Goal: Navigation & Orientation: Locate item on page

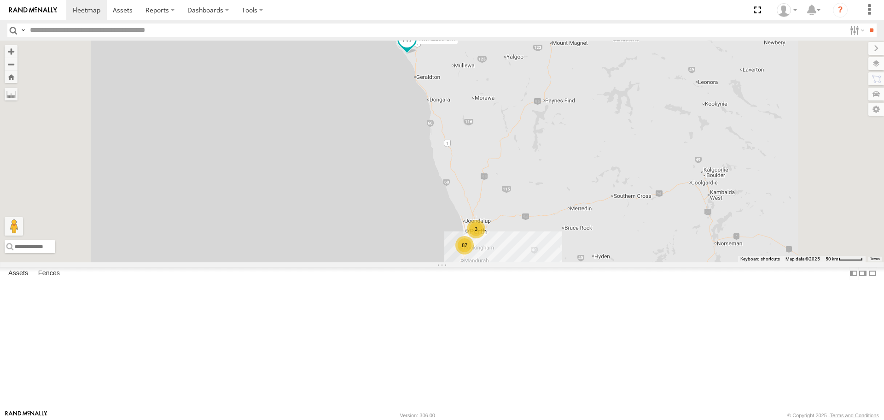
click at [415, 47] on span at bounding box center [407, 39] width 17 height 17
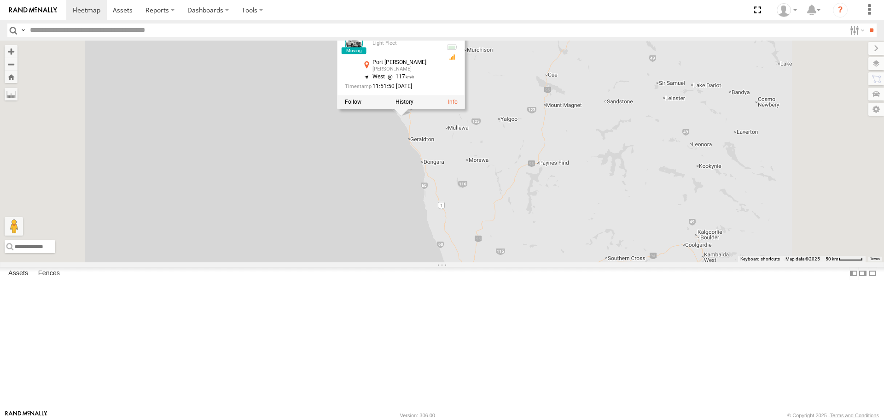
drag, startPoint x: 573, startPoint y: 167, endPoint x: 567, endPoint y: 210, distance: 42.8
click at [567, 210] on div "87 3 KWN2160 Coor.Project KWN2160 Coor.Project Light Fleet Port [PERSON_NAME] […" at bounding box center [442, 151] width 884 height 221
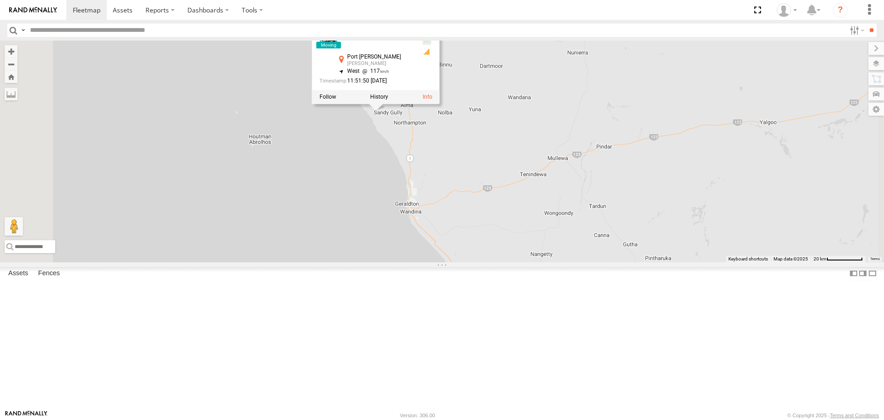
click at [571, 225] on div "KWN2160 Coor.Project KWN2160 Coor.Project Light Fleet Port [PERSON_NAME] [PERSO…" at bounding box center [442, 151] width 884 height 221
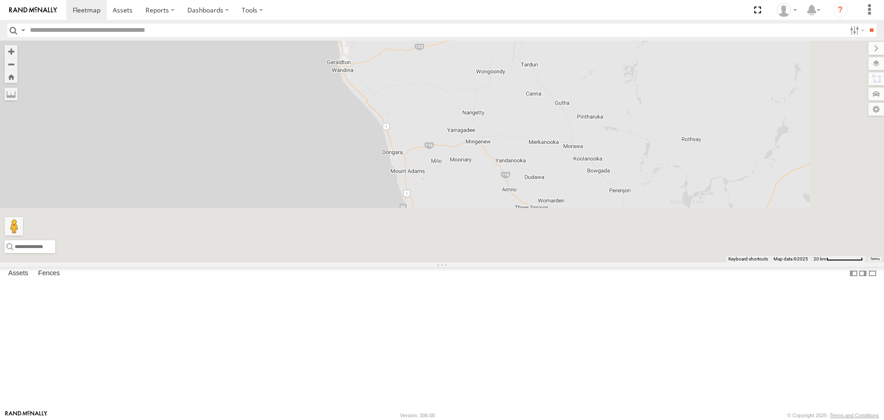
drag, startPoint x: 586, startPoint y: 320, endPoint x: 503, endPoint y: 99, distance: 236.0
click at [503, 107] on div "KWN2160 Coor.Project" at bounding box center [442, 151] width 884 height 221
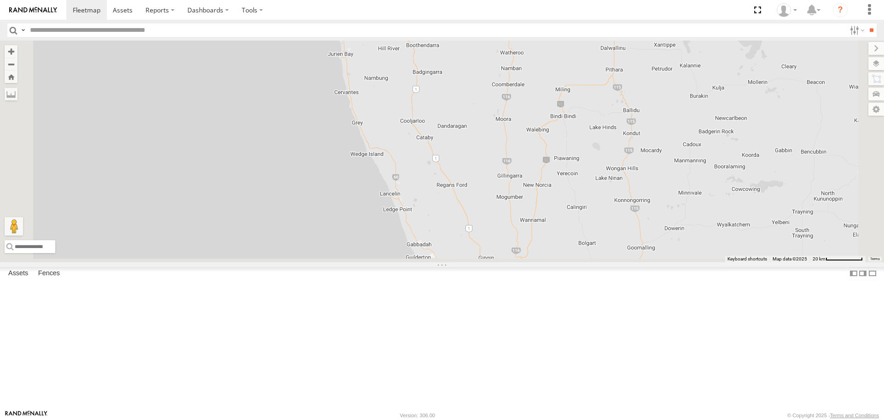
drag, startPoint x: 542, startPoint y: 217, endPoint x: 509, endPoint y: 103, distance: 118.8
click at [509, 103] on div "KWN2160 Coor.Project" at bounding box center [442, 151] width 884 height 221
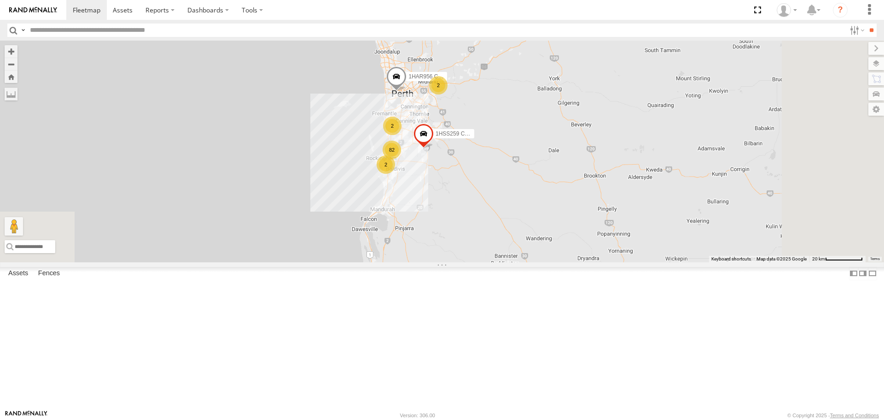
drag, startPoint x: 563, startPoint y: 241, endPoint x: 537, endPoint y: 133, distance: 111.3
click at [447, 82] on label "1HAR956 Coor. Stat. Planing" at bounding box center [424, 76] width 46 height 9
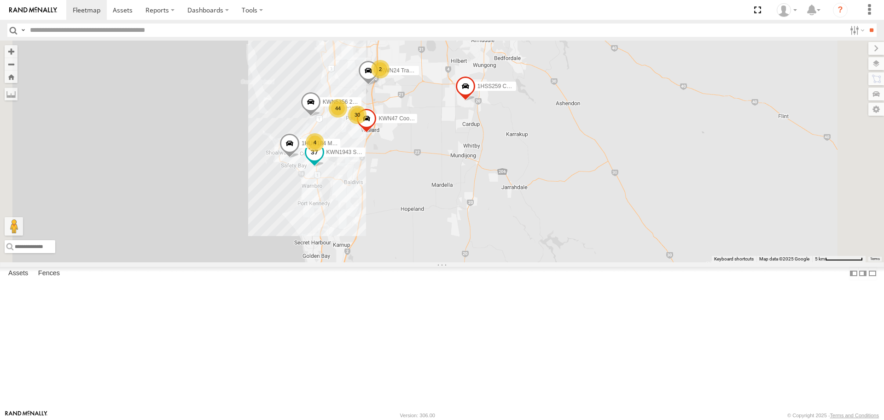
click at [323, 160] on span at bounding box center [314, 152] width 17 height 17
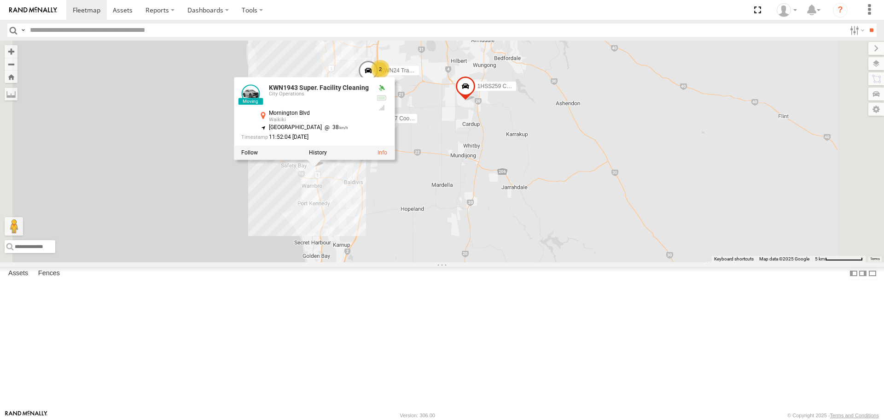
drag, startPoint x: 456, startPoint y: 262, endPoint x: 436, endPoint y: 238, distance: 30.7
click at [454, 256] on div "KWN2160 Coor.Project 1HSS259 Coor.Enviro Plan & Develop 1HAR956 Coor. Stat. Pla…" at bounding box center [442, 151] width 884 height 221
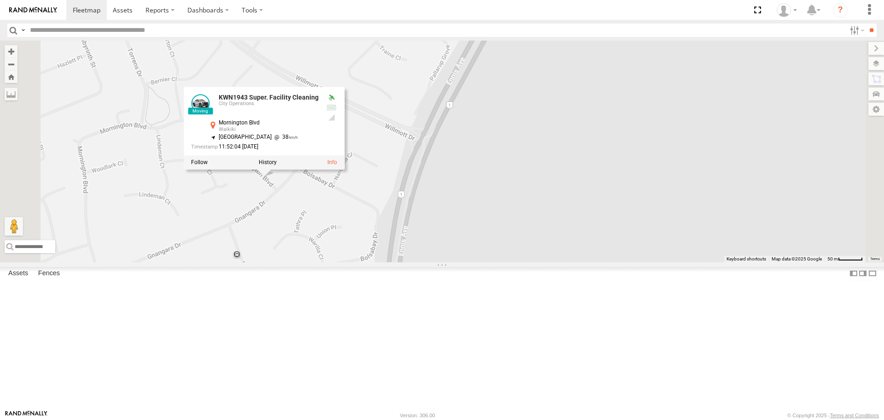
click at [421, 262] on div "KWN2160 Coor.Project 1HSS259 Coor.Enviro Plan & Develop 1HAR956 Coor. Stat. Pla…" at bounding box center [442, 151] width 884 height 221
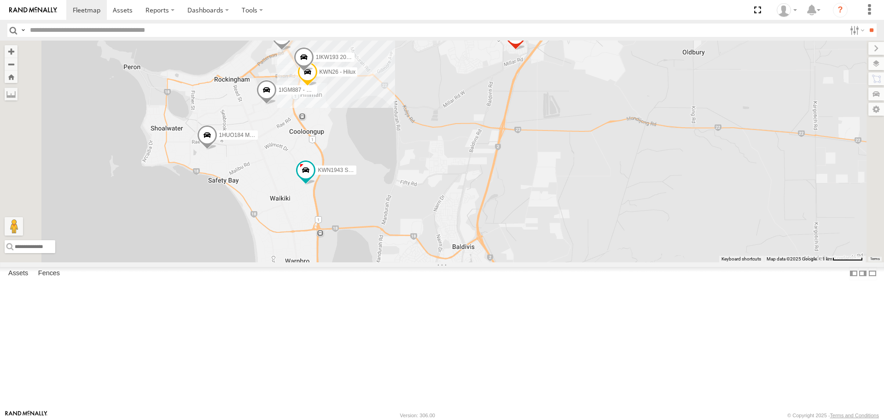
click at [217, 150] on span at bounding box center [207, 137] width 20 height 25
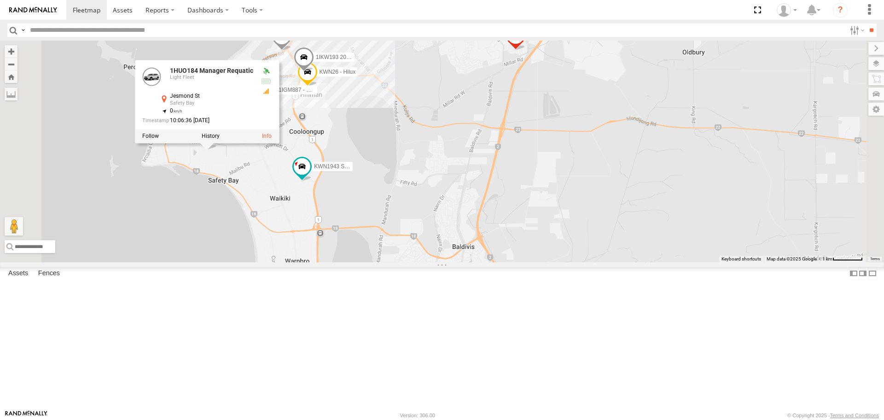
click at [352, 242] on div "KWN2160 Coor.Project 1HSS259 Coor.Enviro Plan & Develop 1HAR956 Coor. Stat. Pla…" at bounding box center [442, 151] width 884 height 221
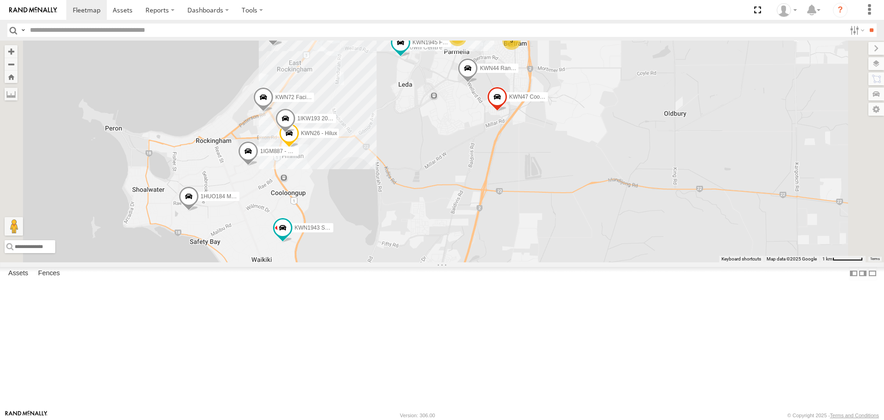
drag, startPoint x: 394, startPoint y: 203, endPoint x: 386, endPoint y: 259, distance: 56.7
click at [386, 259] on div "KWN2160 Coor.Project 1HSS259 Coor.Enviro Plan & Develop 1HAR956 Coor. Stat. Pla…" at bounding box center [442, 151] width 884 height 221
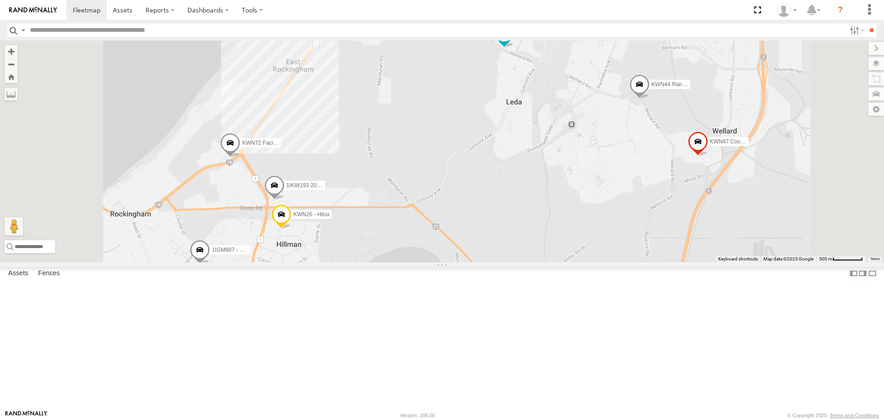
drag, startPoint x: 542, startPoint y: 172, endPoint x: 534, endPoint y: 259, distance: 87.4
click at [534, 259] on div "KWN2160 Coor.Project 1HSS259 Coor.Enviro Plan & Develop 1HAR956 Coor. Stat. Pla…" at bounding box center [442, 151] width 884 height 221
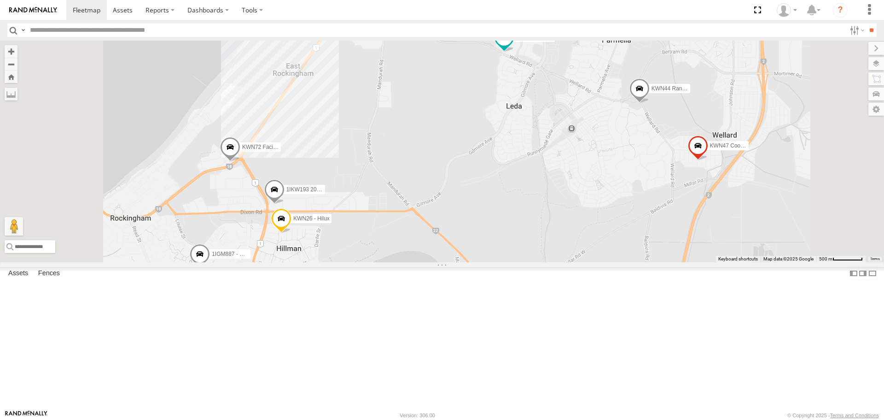
click at [210, 269] on span at bounding box center [200, 256] width 20 height 25
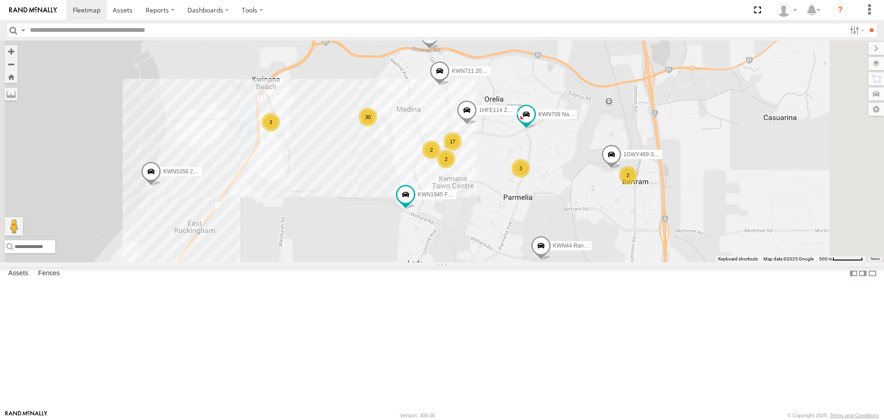
drag, startPoint x: 571, startPoint y: 239, endPoint x: 478, endPoint y: 385, distance: 172.9
click at [478, 262] on div "KWN2160 Coor.Project 1HSS259 Coor.Enviro Plan & Develop 1HAR956 Coor. Stat. Pla…" at bounding box center [442, 151] width 884 height 221
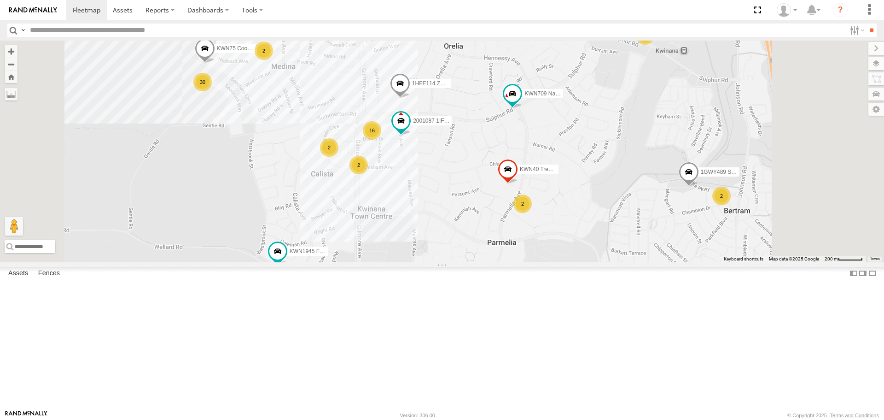
click at [227, 26] on span at bounding box center [219, 18] width 17 height 17
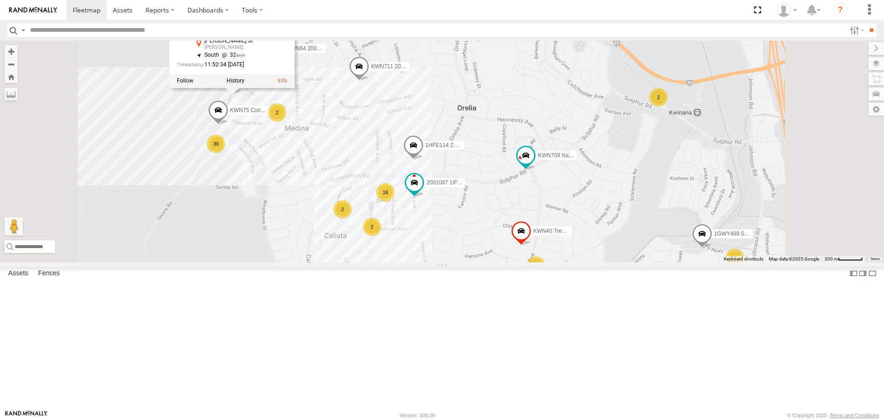
drag, startPoint x: 363, startPoint y: 148, endPoint x: 377, endPoint y: 214, distance: 67.2
click at [377, 214] on div "KWN2160 Coor.Project 1HSS259 Coor.Enviro Plan & Develop 1HAR956 Coor. Stat. Pla…" at bounding box center [442, 151] width 884 height 221
click at [392, 252] on div "KWN2160 Coor.Project 1HSS259 Coor.Enviro Plan & Develop 1HAR956 Coor. Stat. Pla…" at bounding box center [442, 151] width 884 height 221
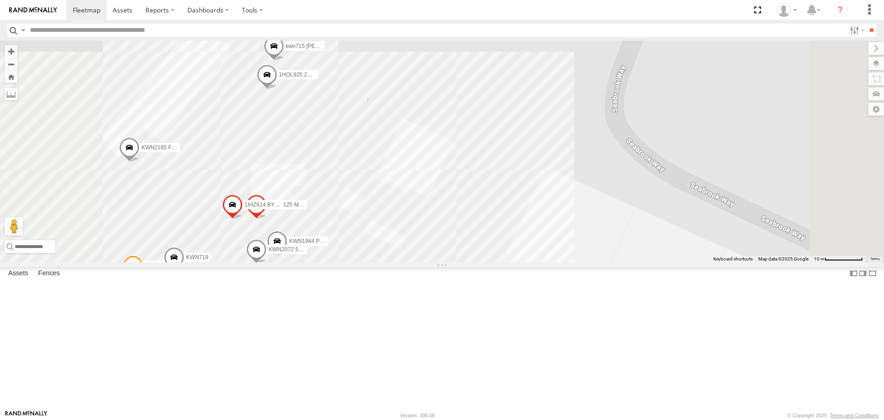
drag, startPoint x: 314, startPoint y: 284, endPoint x: 337, endPoint y: 240, distance: 50.1
click at [335, 216] on div "KWN2160 Coor.Project 1HSS259 Coor.Enviro Plan & Develop 1HAR956 Coor. Stat. Pla…" at bounding box center [442, 151] width 884 height 221
click at [341, 205] on span "1IHZ614 BYD Building assets Manager" at bounding box center [293, 202] width 96 height 6
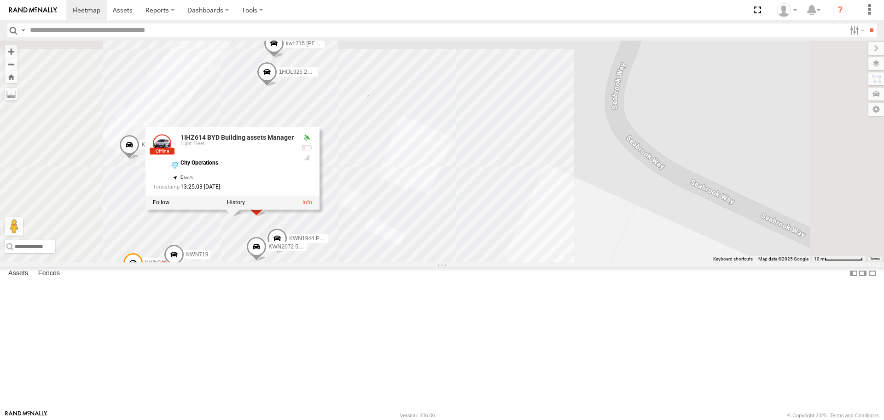
click at [320, 210] on div "1IHZ614 BYD Building assets Manager Light Fleet City Operations -32.23732 , 115…" at bounding box center [233, 168] width 174 height 83
click at [267, 216] on span at bounding box center [256, 204] width 20 height 25
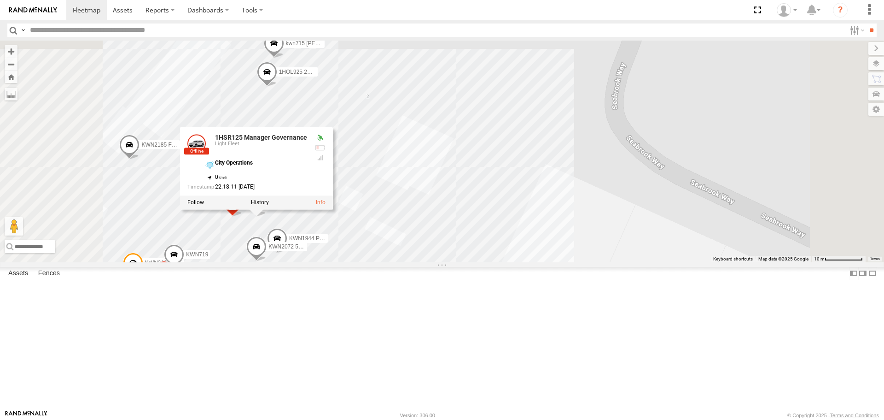
click at [333, 210] on div "1HSR125 Manager Governance Light Fleet City Operations -32.23732 , 115.79772 0 …" at bounding box center [256, 168] width 153 height 83
click at [459, 262] on div "KWN2160 Coor.Project 1HSS259 Coor.Enviro Plan & Develop 1HAR956 Coor. Stat. Pla…" at bounding box center [442, 151] width 884 height 221
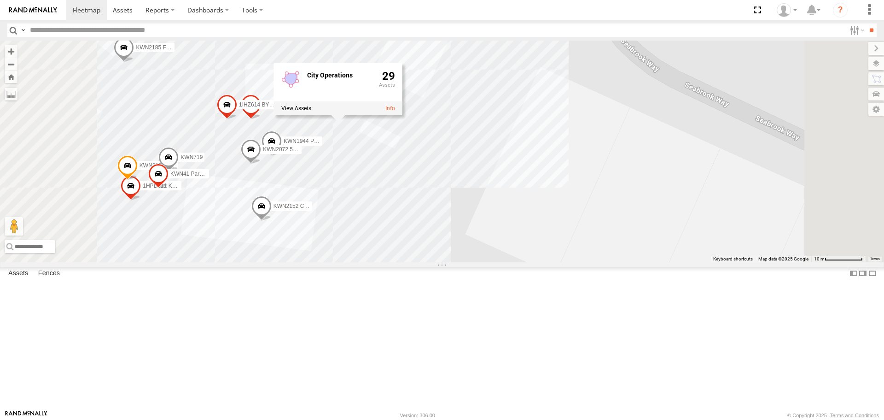
drag, startPoint x: 364, startPoint y: 375, endPoint x: 357, endPoint y: 273, distance: 103.0
click at [357, 262] on div "KWN2160 Coor.Project 1HSS259 Coor.Enviro Plan & Develop 1HAR956 Coor. Stat. Pla…" at bounding box center [442, 151] width 884 height 221
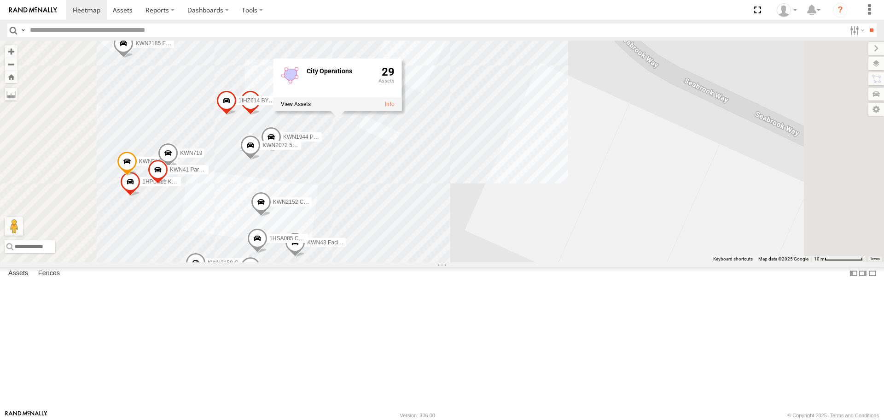
click at [271, 217] on span at bounding box center [261, 204] width 20 height 25
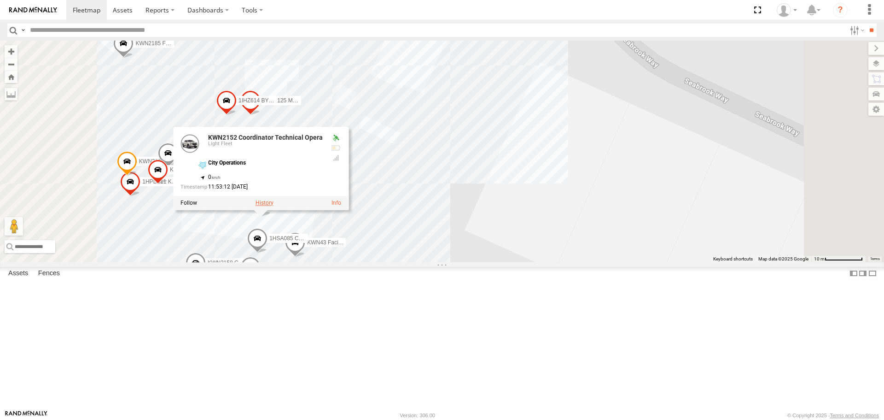
click at [274, 206] on label at bounding box center [265, 203] width 18 height 6
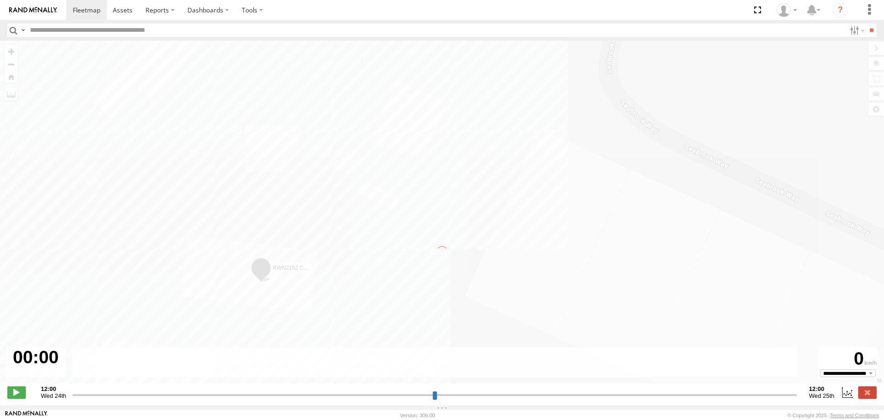
type input "**********"
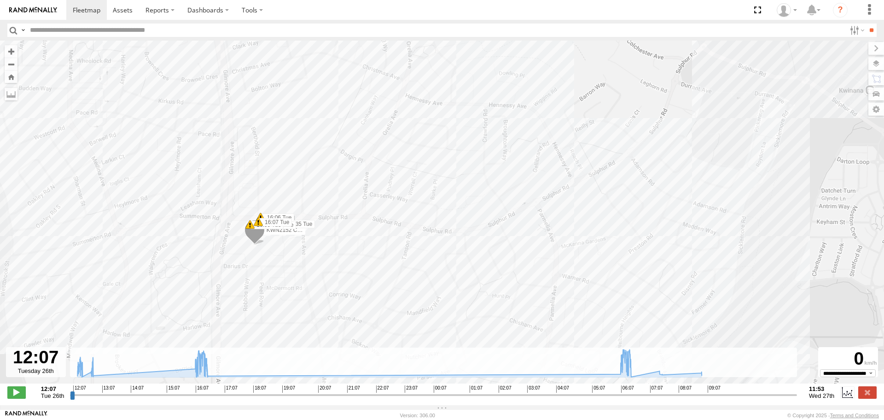
click at [254, 235] on span at bounding box center [255, 232] width 20 height 25
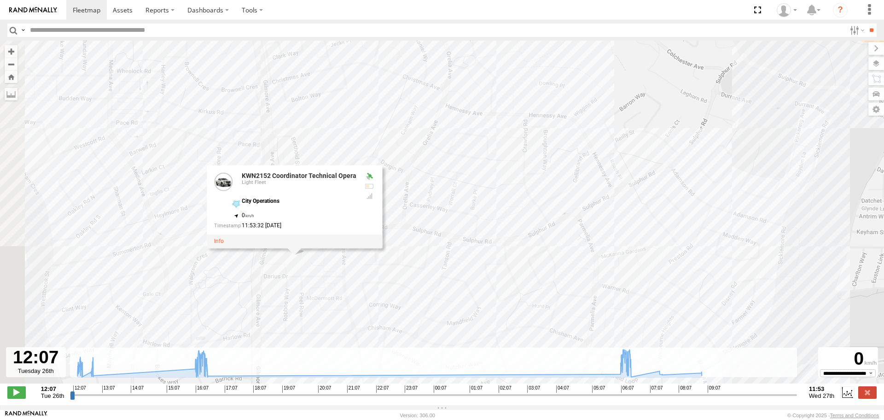
drag, startPoint x: 225, startPoint y: 265, endPoint x: 451, endPoint y: 311, distance: 230.3
click at [451, 311] on div "KWN2152 Coordinator Technical Opera 12:39 Tue 16:14 Tue 16:15 Tue 16:24 Tue 16:…" at bounding box center [442, 217] width 884 height 352
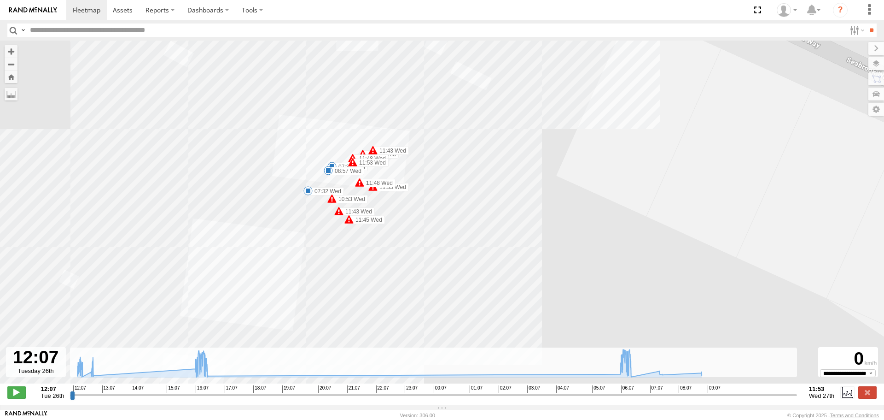
drag, startPoint x: 102, startPoint y: 250, endPoint x: 324, endPoint y: 252, distance: 222.5
click at [324, 252] on div "KWN2152 Coordinator Technical Opera 12:39 Tue 16:14 Tue 16:15 Tue 16:24 Tue 16:…" at bounding box center [442, 217] width 884 height 352
click at [12, 30] on input "button" at bounding box center [13, 29] width 12 height 13
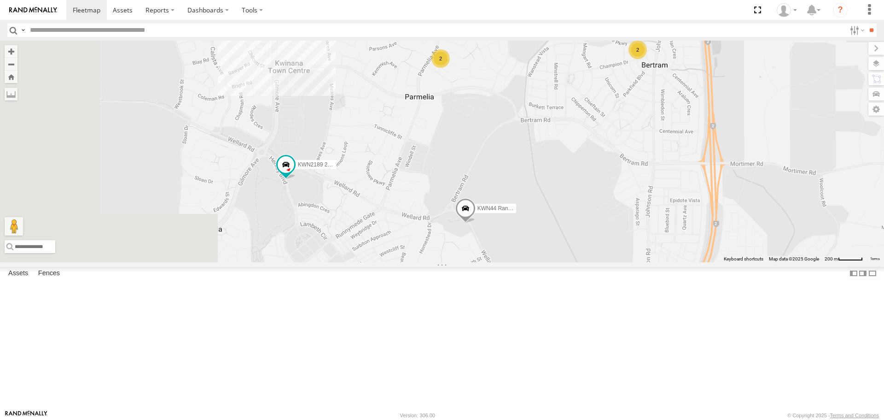
drag, startPoint x: 355, startPoint y: 322, endPoint x: 502, endPoint y: 319, distance: 146.5
click at [502, 262] on div "1HSS259 Coor.Enviro Plan & Develop KWN2160 Coor.Project 1HAR956 Coor. Stat. Pla…" at bounding box center [442, 151] width 884 height 221
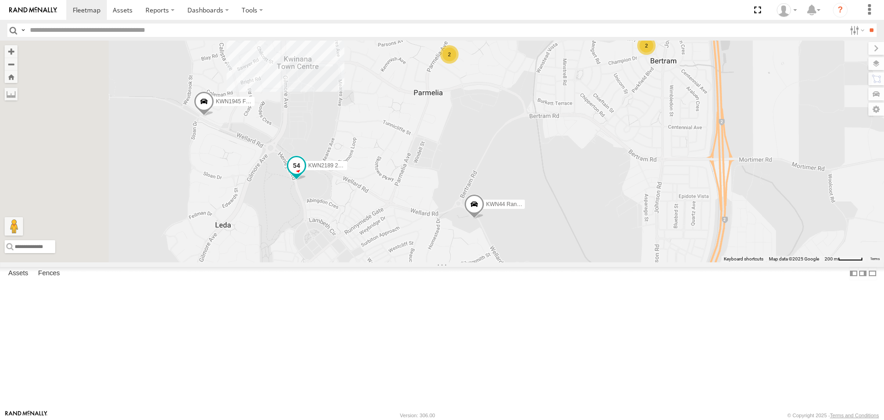
click at [305, 174] on span at bounding box center [296, 165] width 17 height 17
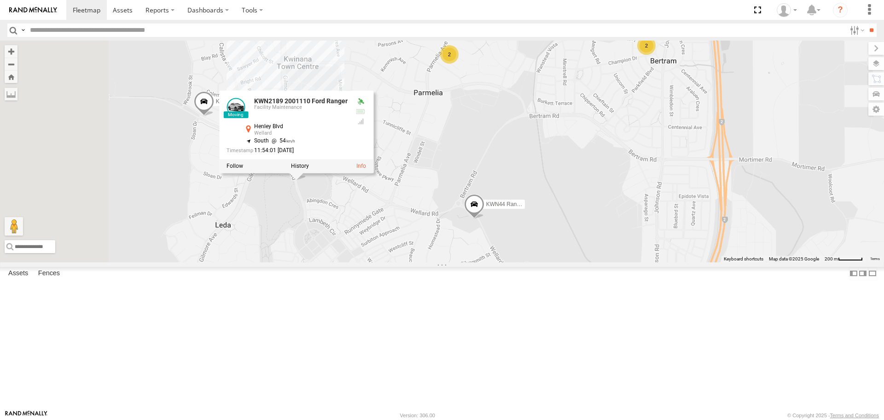
click at [384, 144] on div "1HSS259 Coor.Enviro Plan & Develop KWN2160 Coor.Project 1HAR956 Coor. Stat. Pla…" at bounding box center [442, 151] width 884 height 221
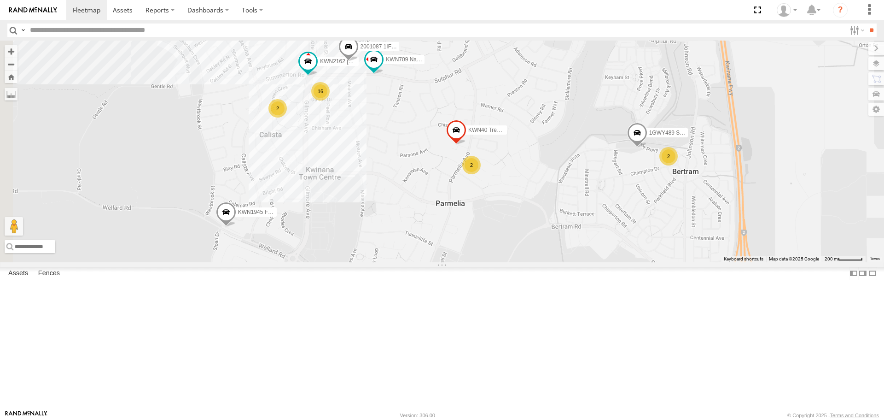
drag, startPoint x: 368, startPoint y: 117, endPoint x: 384, endPoint y: 211, distance: 95.3
click at [391, 229] on div "1HSS259 Coor.Enviro Plan & Develop KWN2160 Coor.Project 1HAR956 Coor. Stat. Pla…" at bounding box center [442, 151] width 884 height 221
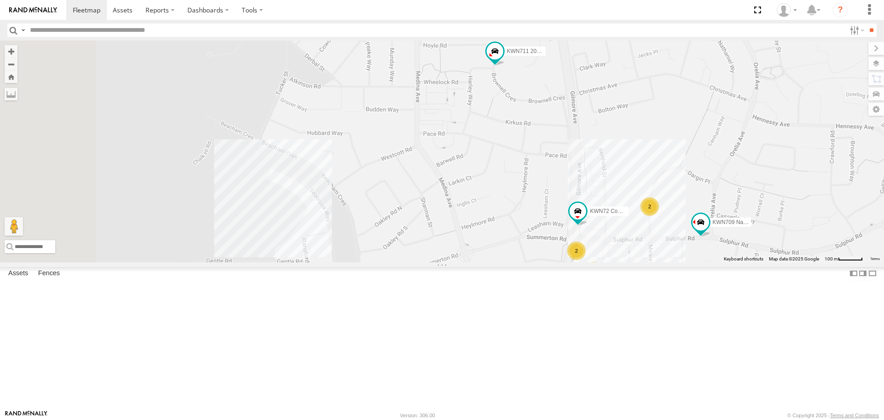
drag, startPoint x: 381, startPoint y: 179, endPoint x: 384, endPoint y: 255, distance: 76.5
click at [550, 262] on div "1HSS259 Coor.Enviro Plan & Develop KWN2160 Coor.Project 1HAR956 Coor. Stat. Pla…" at bounding box center [442, 151] width 884 height 221
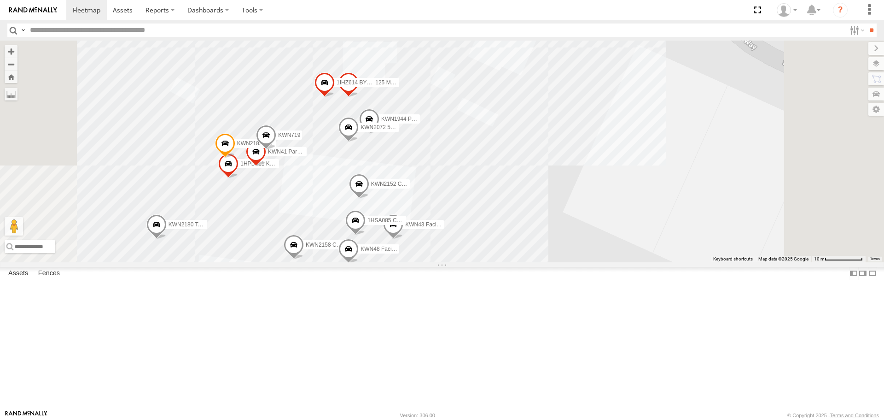
click at [369, 199] on span at bounding box center [359, 186] width 20 height 25
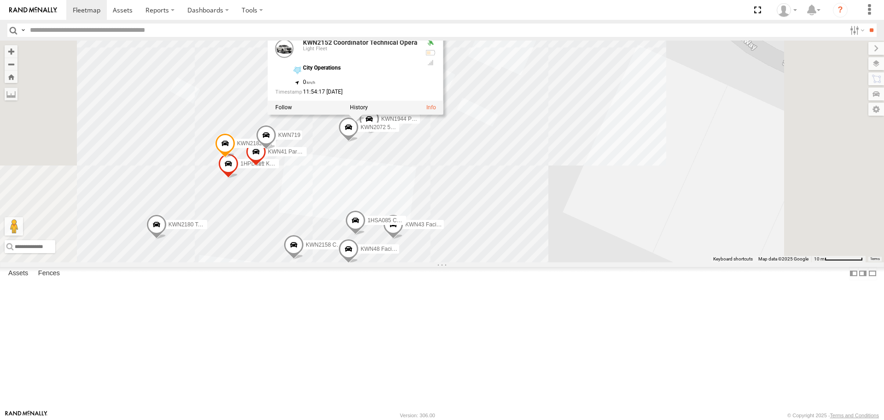
click at [538, 243] on div "1HSS259 Coor.Enviro Plan & Develop KWN2160 Coor.Project 1HAR956 Coor. Stat. Pla…" at bounding box center [442, 151] width 884 height 221
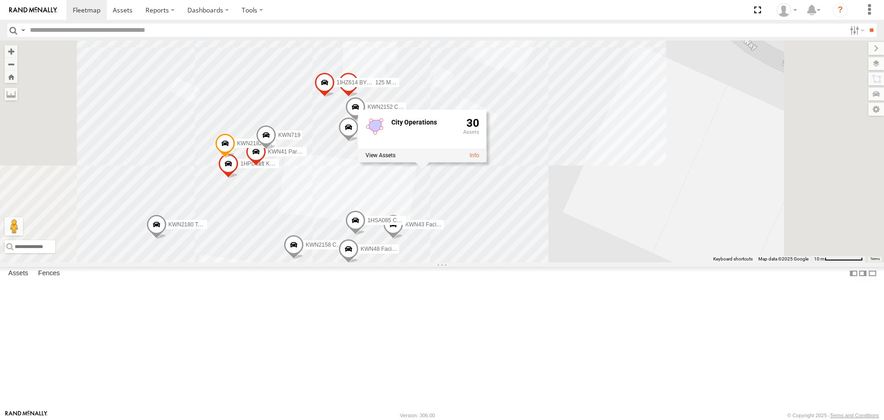
click at [569, 262] on div "1HSS259 Coor.Enviro Plan & Develop KWN2160 Coor.Project 1HAR956 Coor. Stat. Pla…" at bounding box center [442, 151] width 884 height 221
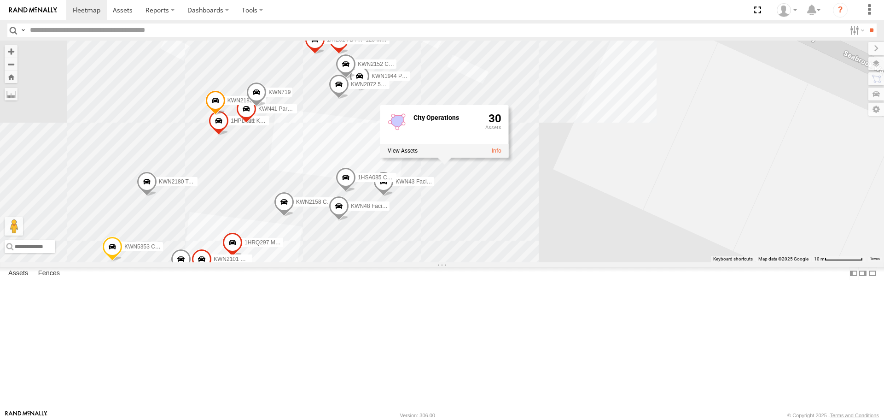
drag, startPoint x: 461, startPoint y: 384, endPoint x: 455, endPoint y: 356, distance: 28.2
click at [455, 262] on div "1HSS259 Coor.Enviro Plan & Develop KWN2160 Coor.Project 1HAR956 Coor. Stat. Pla…" at bounding box center [442, 151] width 884 height 221
click at [451, 188] on div "1HSS259 Coor.Enviro Plan & Develop KWN2160 Coor.Project 1HAR956 Coor. Stat. Pla…" at bounding box center [442, 151] width 884 height 221
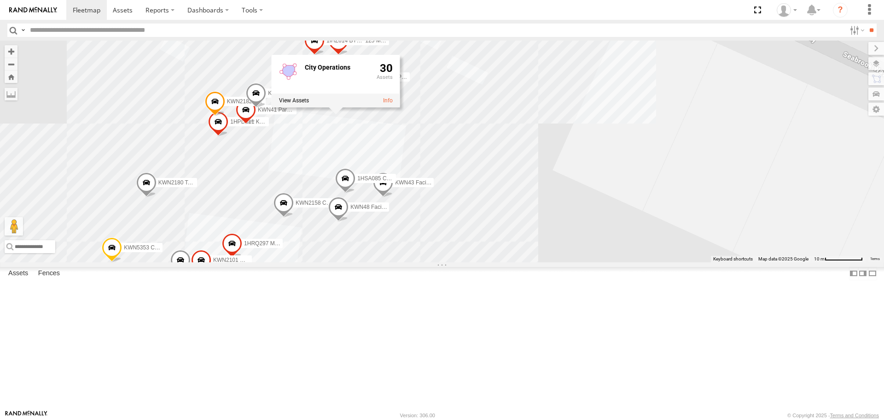
click at [562, 195] on div "1HSS259 Coor.Enviro Plan & Develop KWN2160 Coor.Project 1HAR956 Coor. Stat. Pla…" at bounding box center [442, 151] width 884 height 221
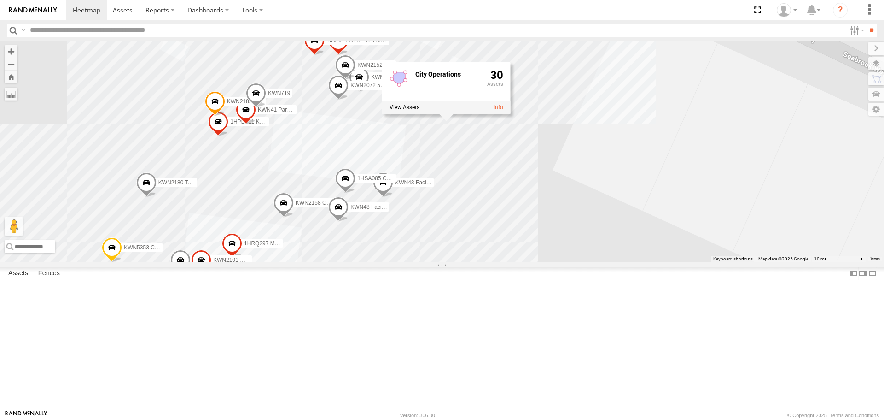
click at [647, 262] on div "1HSS259 Coor.Enviro Plan & Develop KWN2160 Coor.Project 1HAR956 Coor. Stat. Pla…" at bounding box center [442, 151] width 884 height 221
click at [356, 80] on span at bounding box center [345, 67] width 20 height 25
